Goal: Transaction & Acquisition: Book appointment/travel/reservation

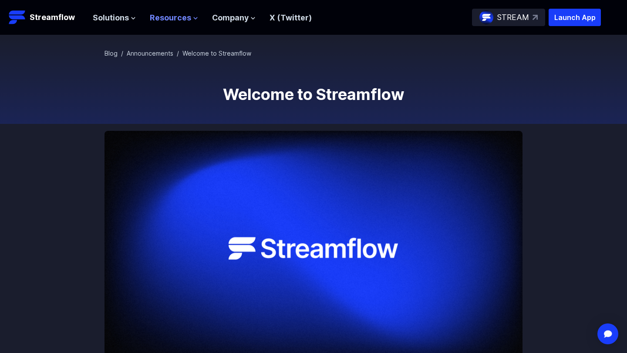
click at [175, 20] on span "Resources" at bounding box center [170, 18] width 41 height 12
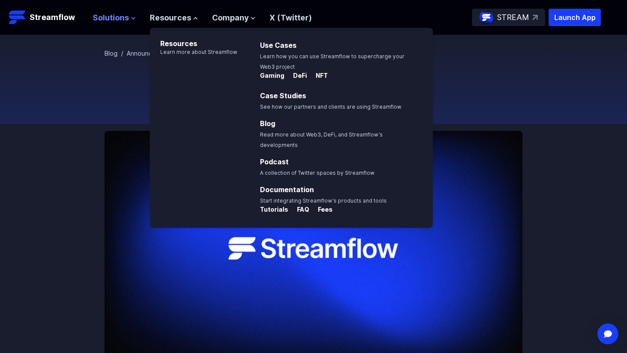
click at [117, 18] on span "Solutions" at bounding box center [111, 18] width 36 height 12
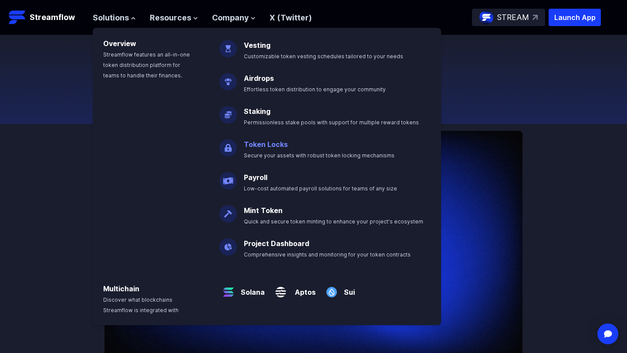
click at [263, 143] on link "Token Locks" at bounding box center [266, 144] width 44 height 9
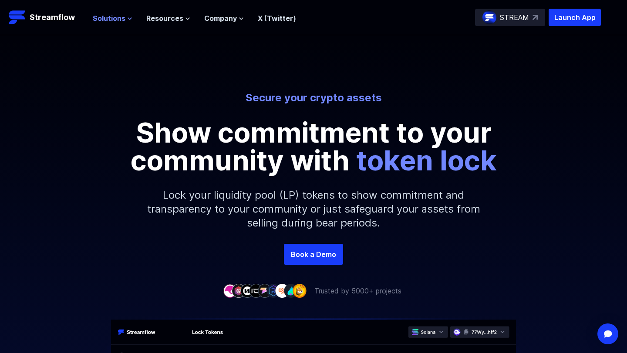
click at [125, 18] on button "Solutions" at bounding box center [113, 18] width 40 height 10
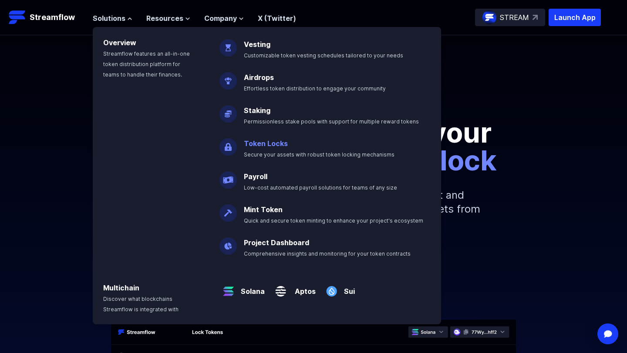
click at [260, 147] on link "Token Locks" at bounding box center [266, 143] width 44 height 9
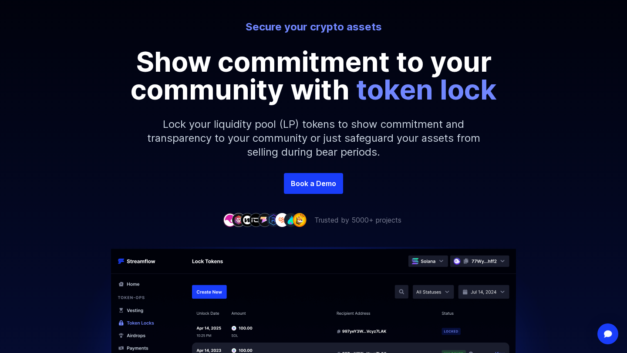
click at [304, 181] on link "Book a Demo" at bounding box center [313, 183] width 59 height 21
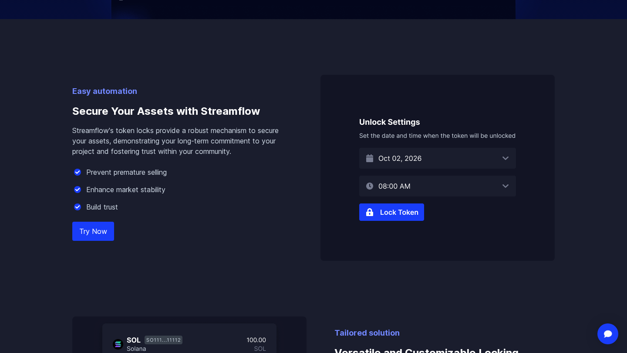
scroll to position [499, 0]
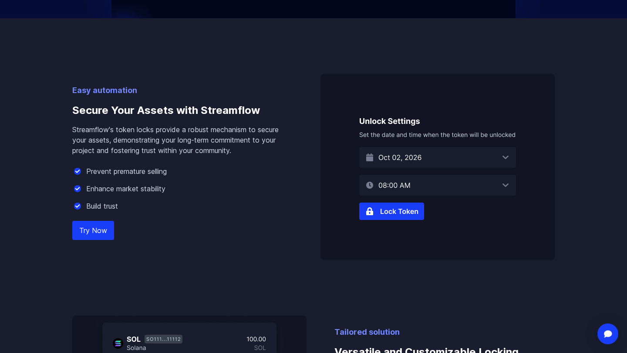
click at [93, 229] on link "Try Now" at bounding box center [93, 230] width 42 height 19
